Goal: Find specific page/section: Find specific page/section

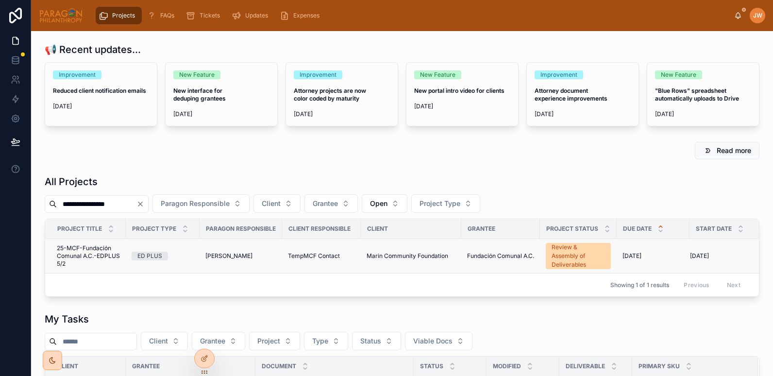
type input "**********"
click at [79, 260] on span "25-MCF-Fundación Comunal A.C.-EDPLUS 5/2" at bounding box center [88, 255] width 63 height 23
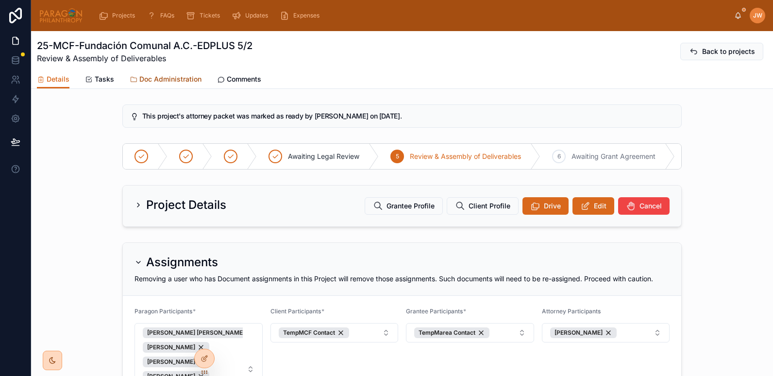
click at [162, 77] on span "Doc Administration" at bounding box center [170, 79] width 62 height 10
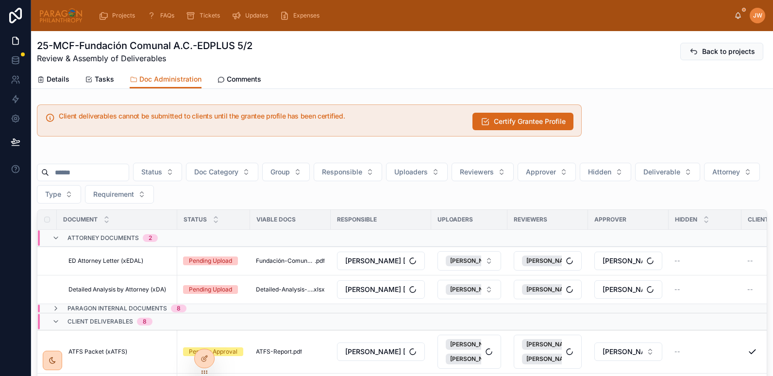
click at [78, 172] on input "text" at bounding box center [89, 173] width 80 height 14
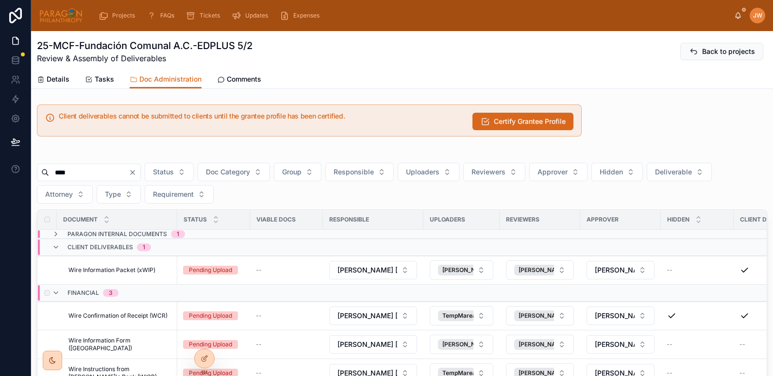
scroll to position [92, 0]
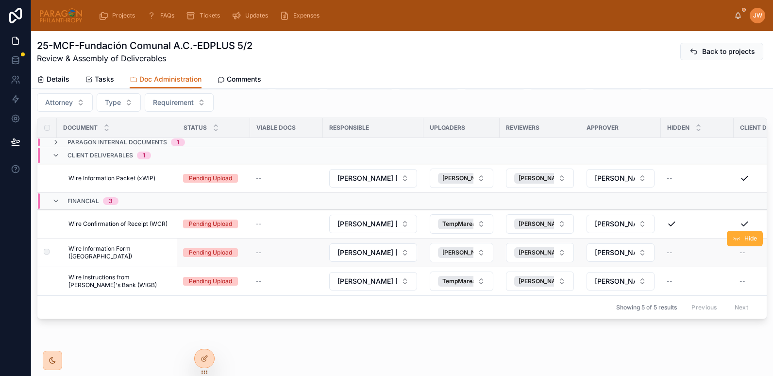
type input "****"
click at [124, 250] on span "Wire Information Form ([GEOGRAPHIC_DATA])" at bounding box center [119, 253] width 103 height 16
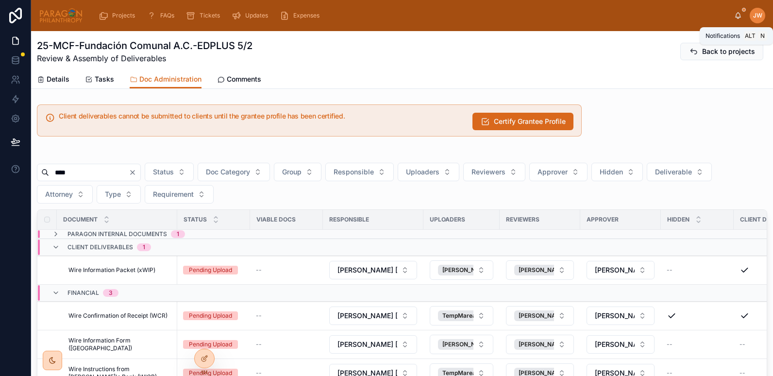
click at [741, 17] on icon at bounding box center [738, 16] width 8 height 8
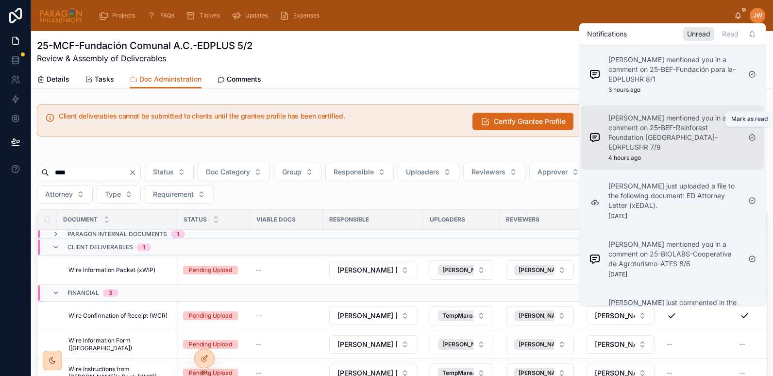
click at [750, 134] on icon at bounding box center [752, 137] width 6 height 6
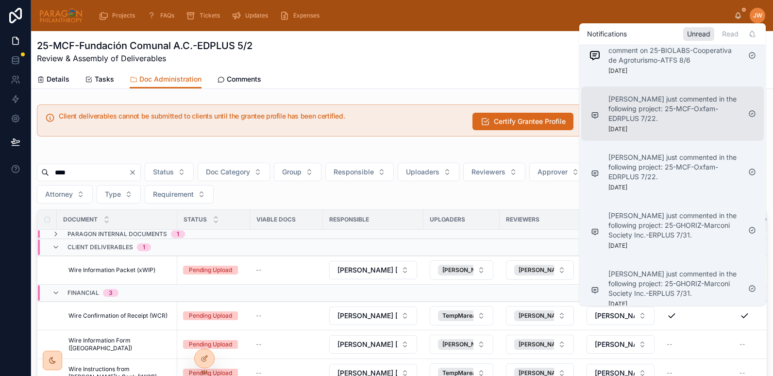
scroll to position [204, 0]
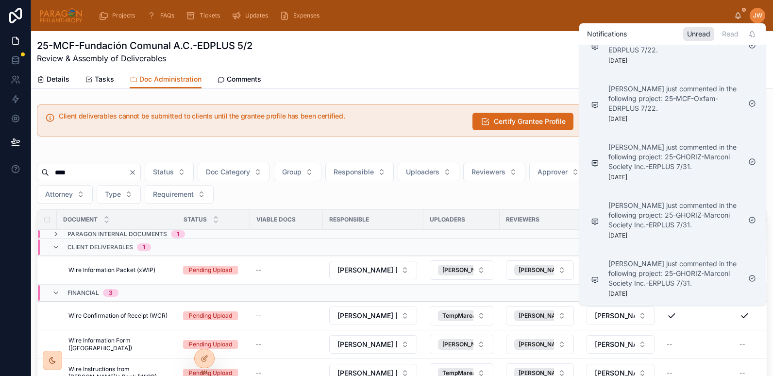
click at [442, 59] on div "25-MCF-Fundación Comunal A.C.-EDPLUS 5/2 Review & Assembly of Deliverables Back…" at bounding box center [402, 51] width 730 height 25
